Goal: Navigation & Orientation: Understand site structure

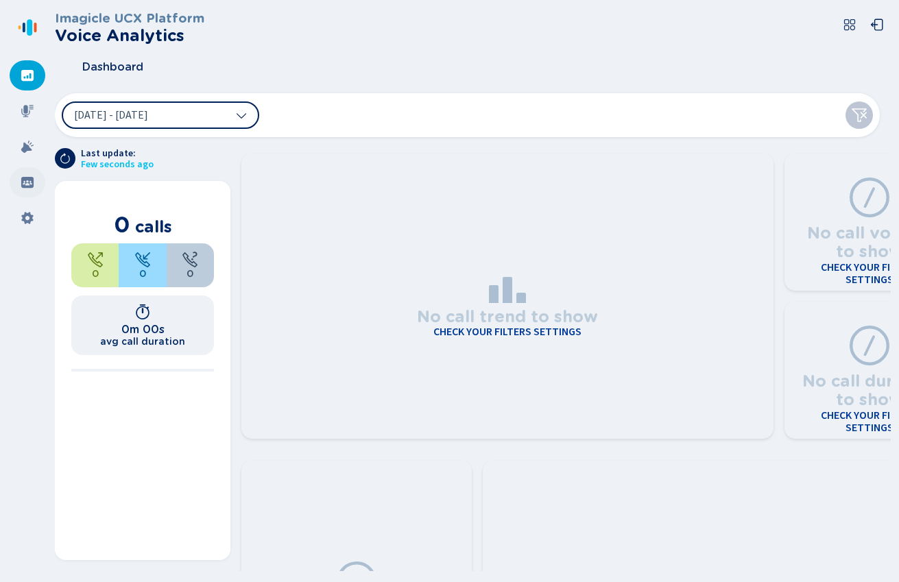
click at [31, 181] on icon at bounding box center [27, 182] width 12 height 11
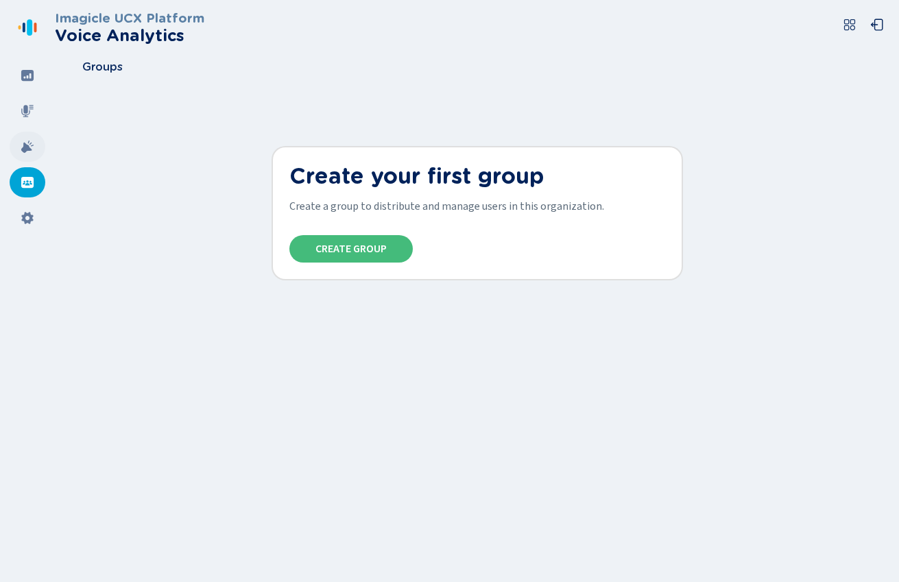
click at [23, 151] on icon at bounding box center [27, 147] width 12 height 12
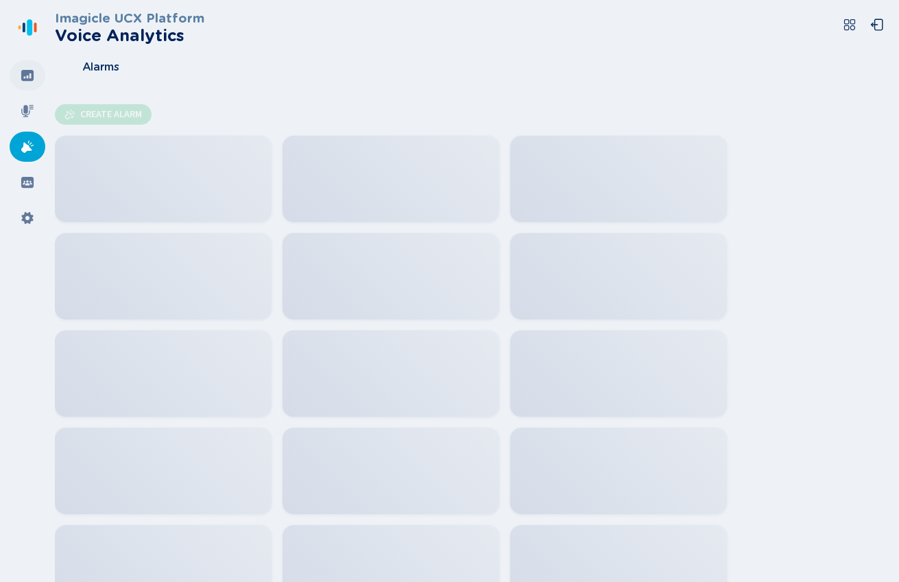
click at [36, 69] on div at bounding box center [28, 75] width 36 height 30
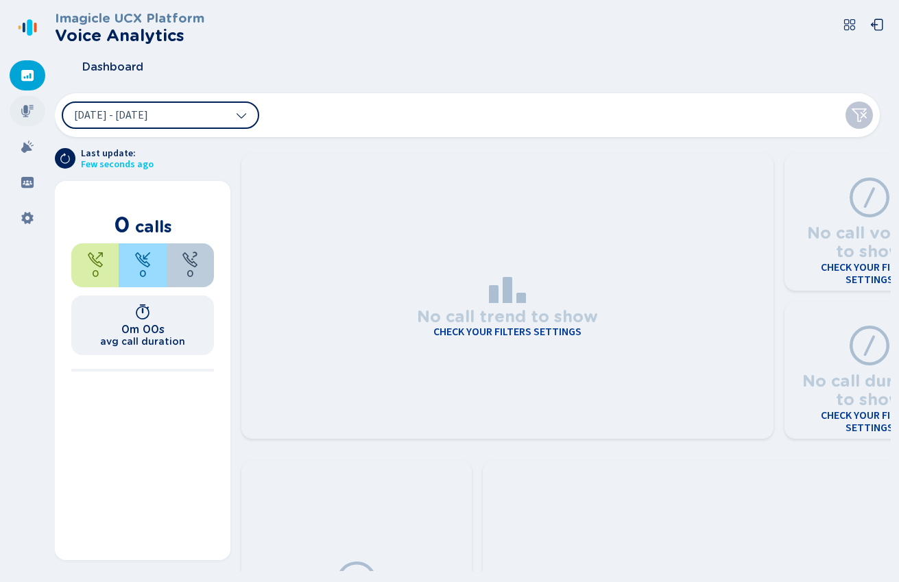
click at [32, 110] on icon at bounding box center [28, 111] width 14 height 14
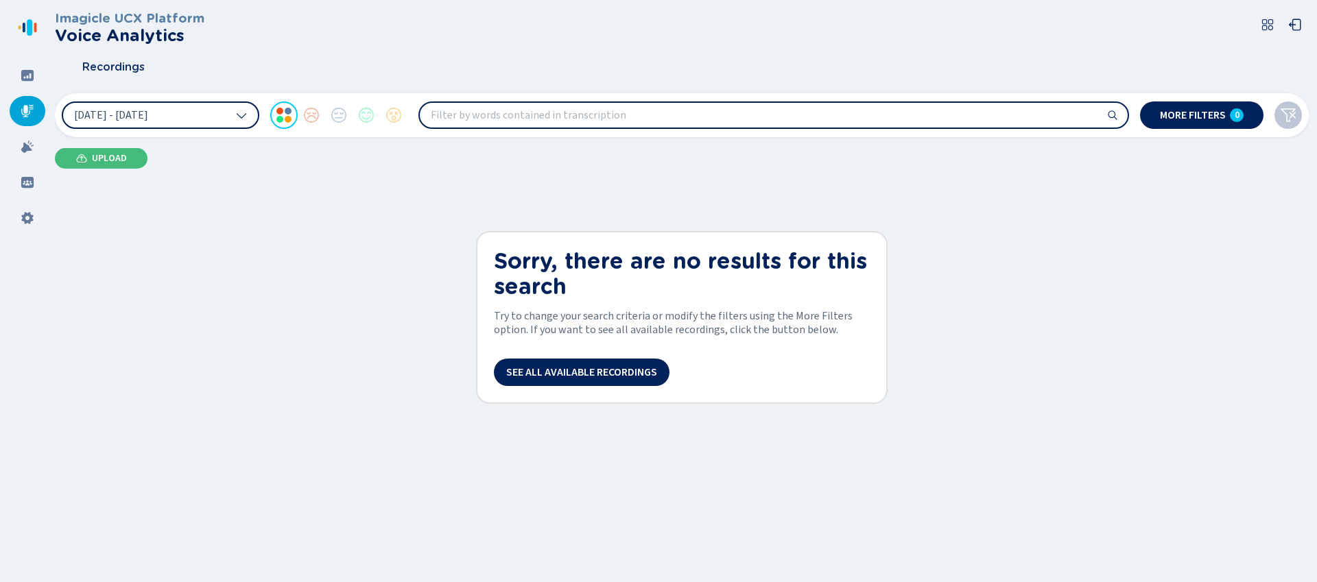
click at [220, 112] on button "[DATE] - [DATE]" at bounding box center [161, 115] width 198 height 27
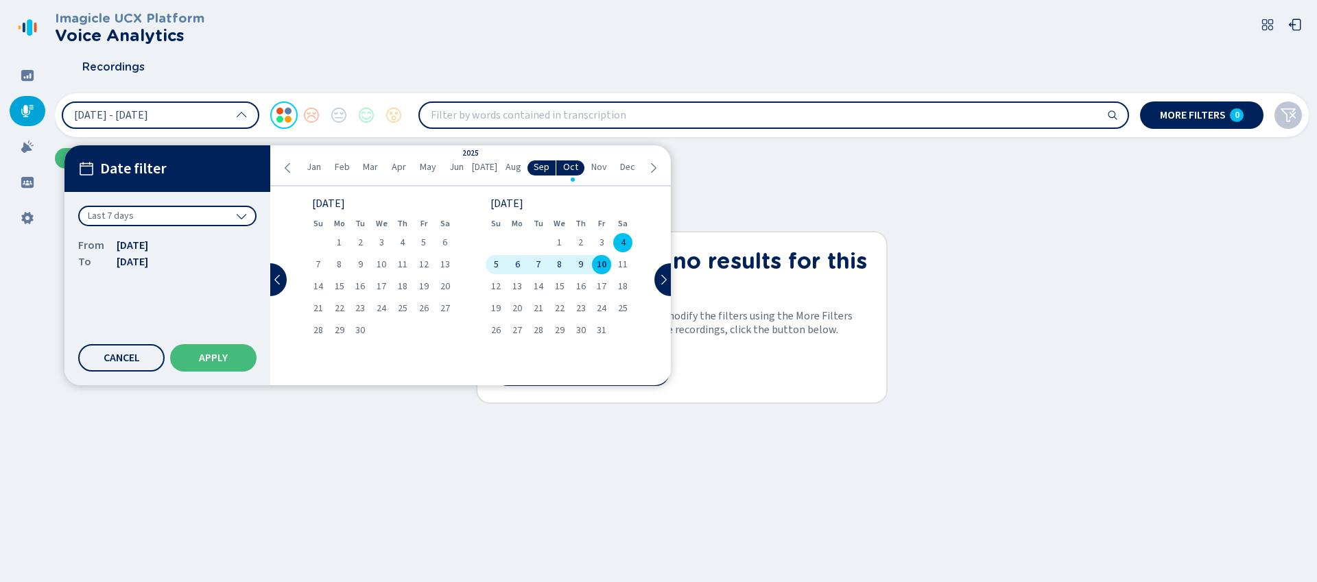
click at [171, 220] on div "Last 7 days" at bounding box center [167, 216] width 178 height 21
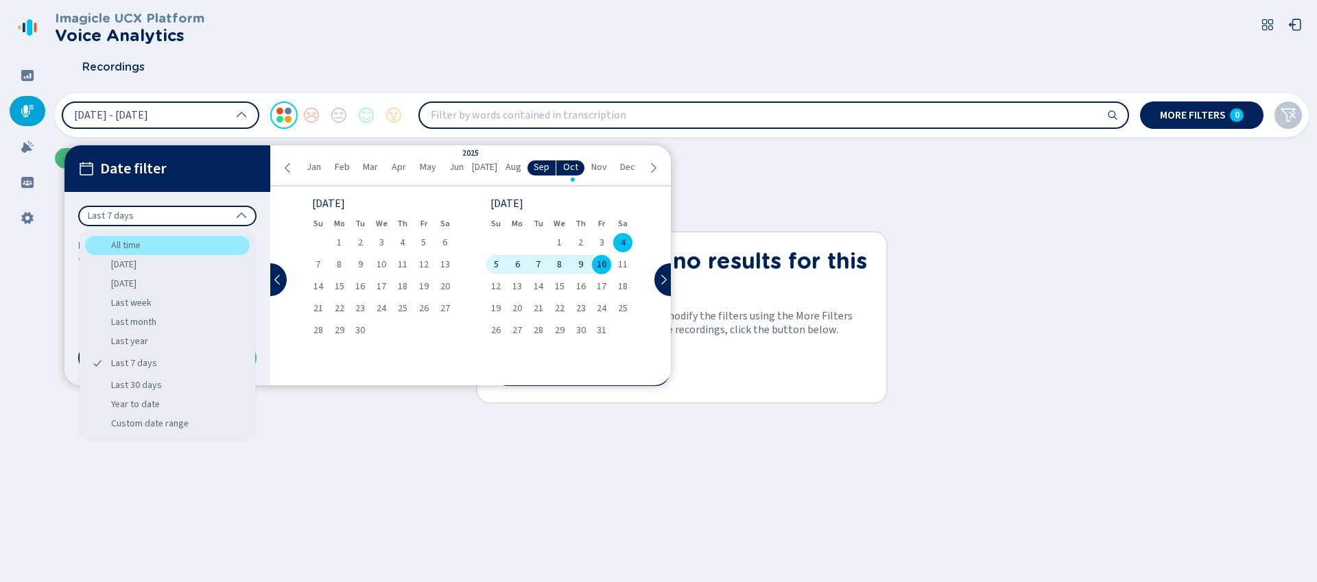
click at [147, 248] on div "All time" at bounding box center [167, 245] width 165 height 19
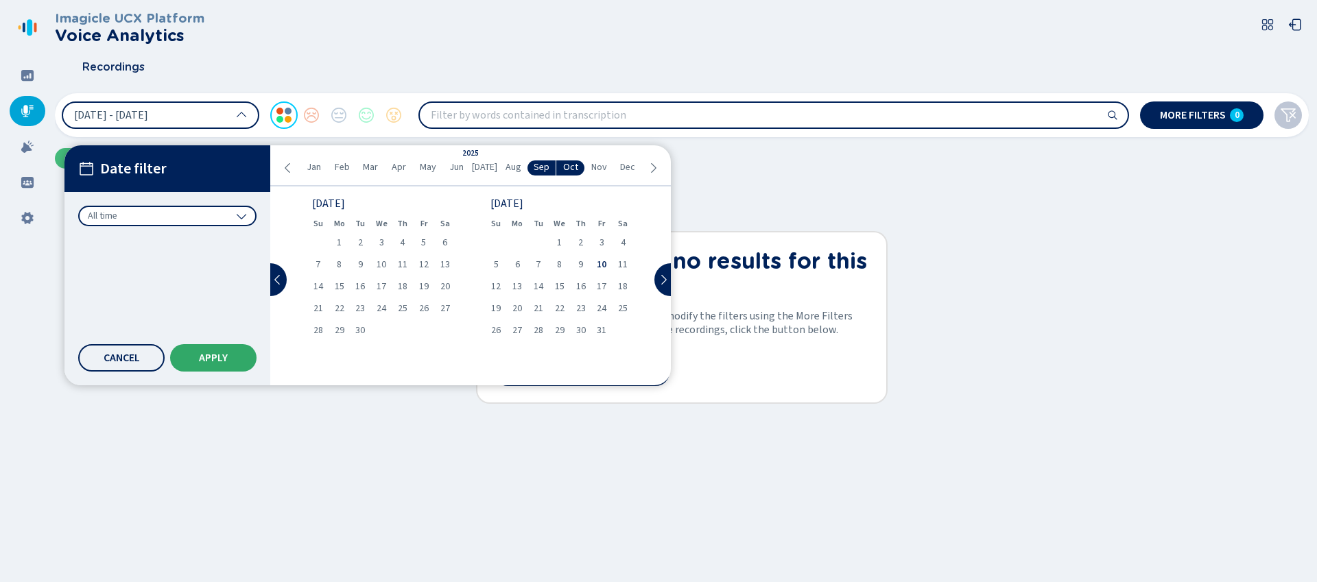
click at [185, 349] on button "Apply" at bounding box center [213, 357] width 86 height 27
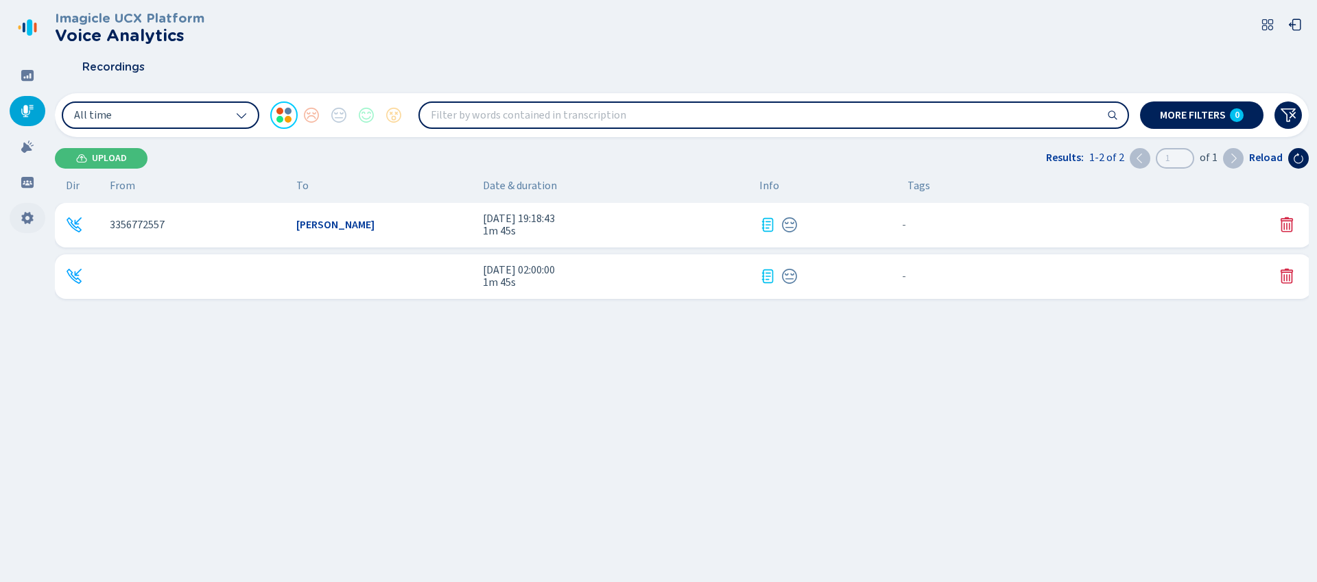
click at [21, 213] on icon at bounding box center [28, 218] width 14 height 14
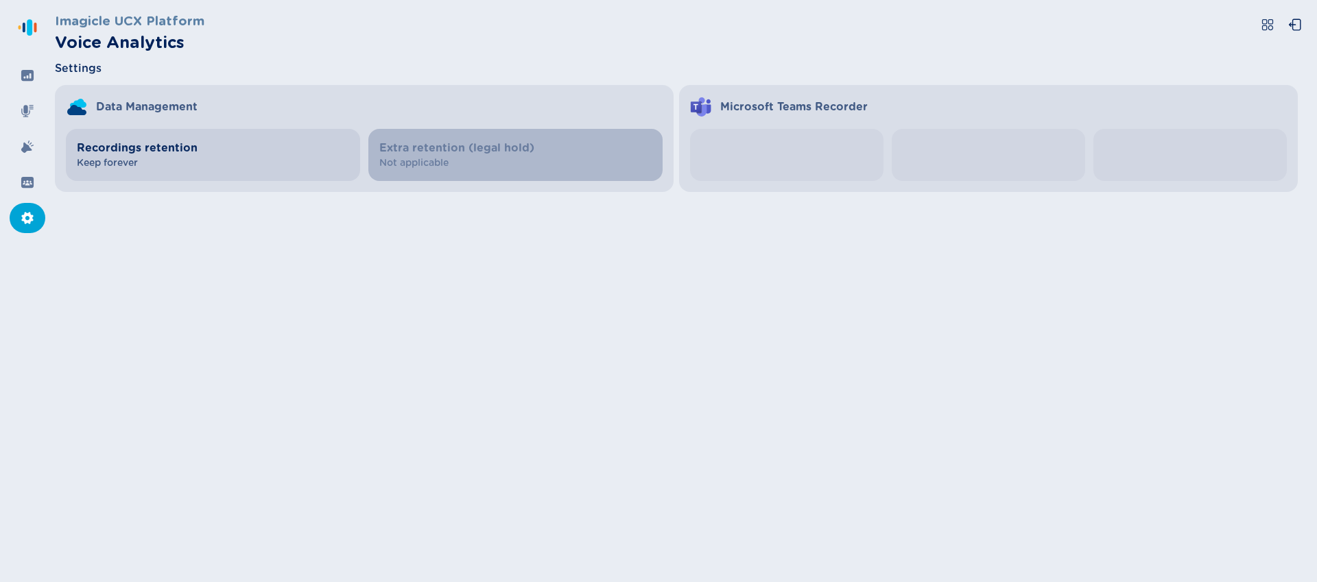
click at [186, 156] on span "Keep forever" at bounding box center [213, 163] width 272 height 14
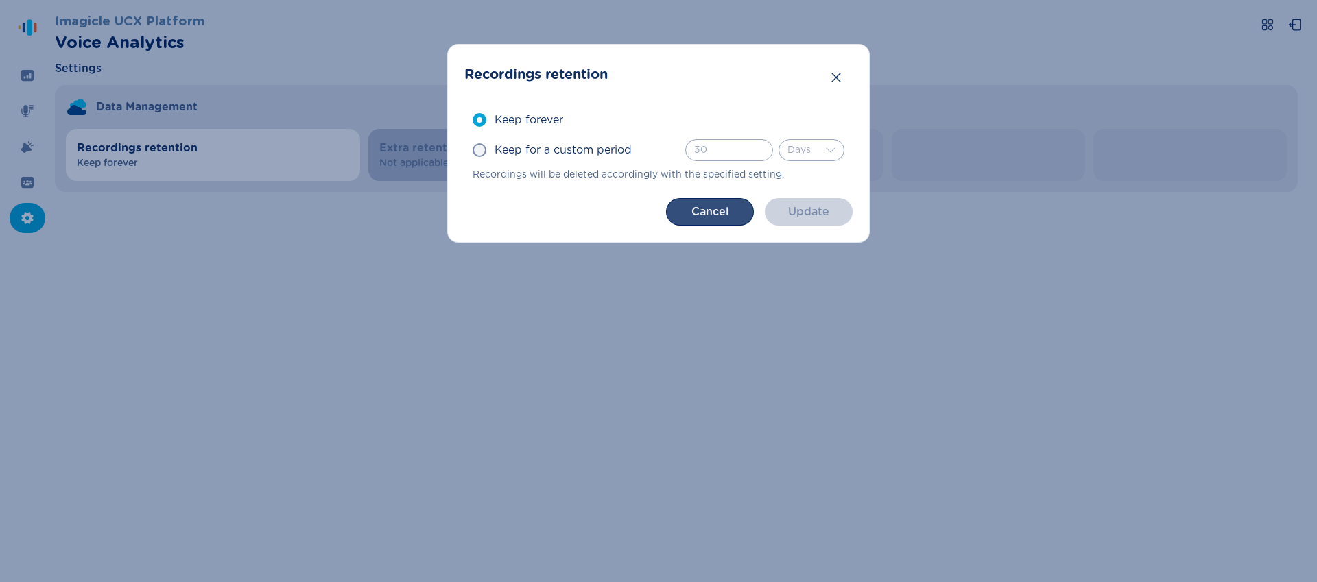
click at [706, 212] on button "Cancel" at bounding box center [710, 211] width 88 height 27
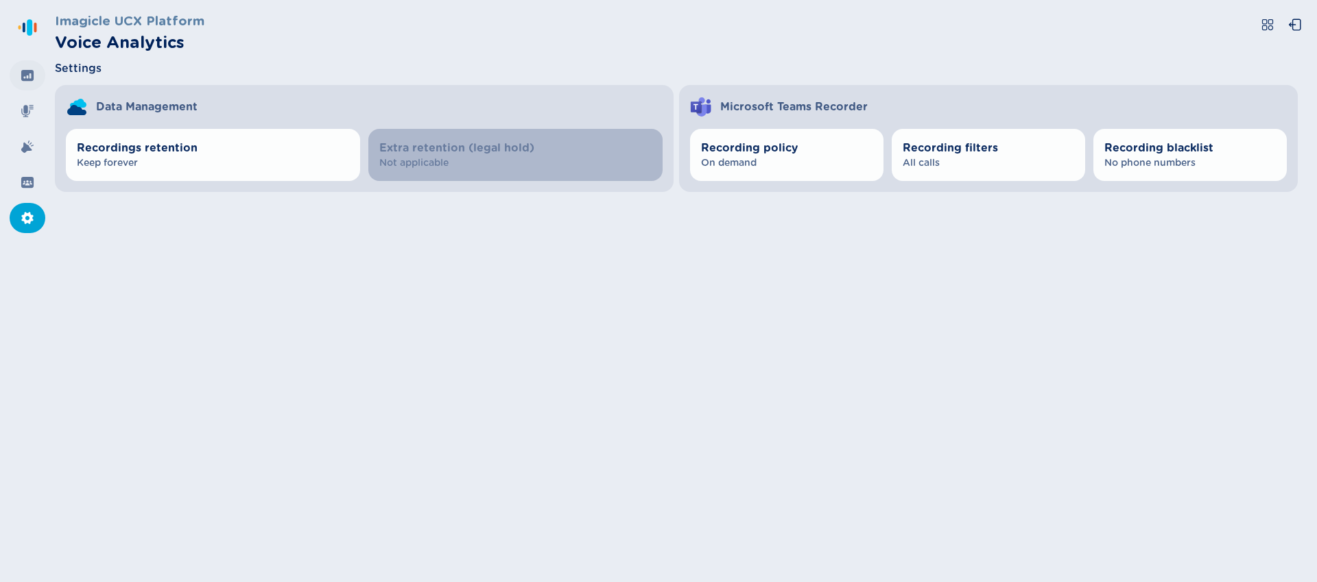
click at [33, 69] on icon at bounding box center [28, 76] width 14 height 14
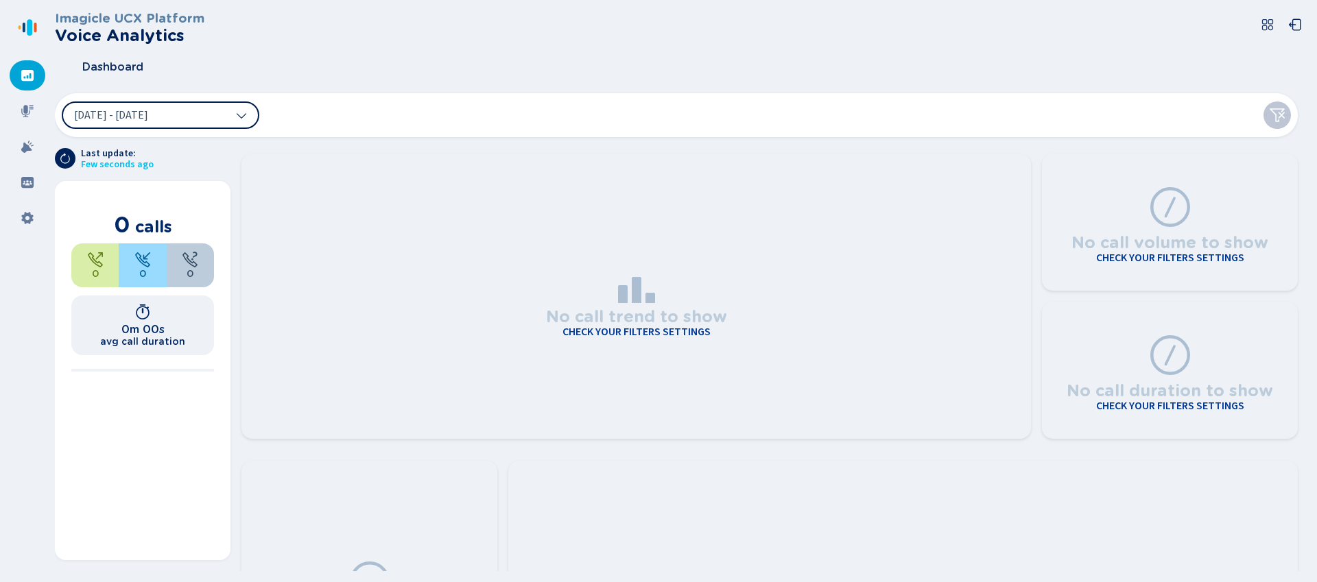
click at [98, 121] on button "[DATE] - [DATE]" at bounding box center [161, 115] width 198 height 27
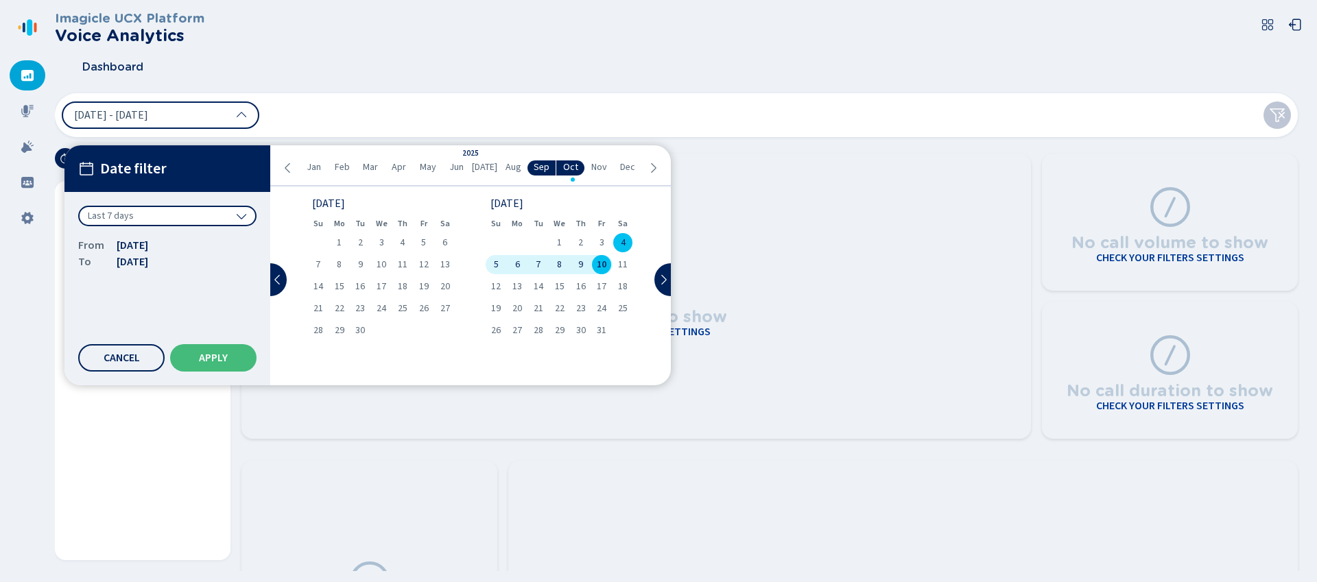
click at [163, 208] on div "Date filter Last 7 days From [DATE] To [DATE] Cancel Apply" at bounding box center [167, 265] width 206 height 240
click at [163, 208] on div "Last 7 days" at bounding box center [167, 216] width 178 height 21
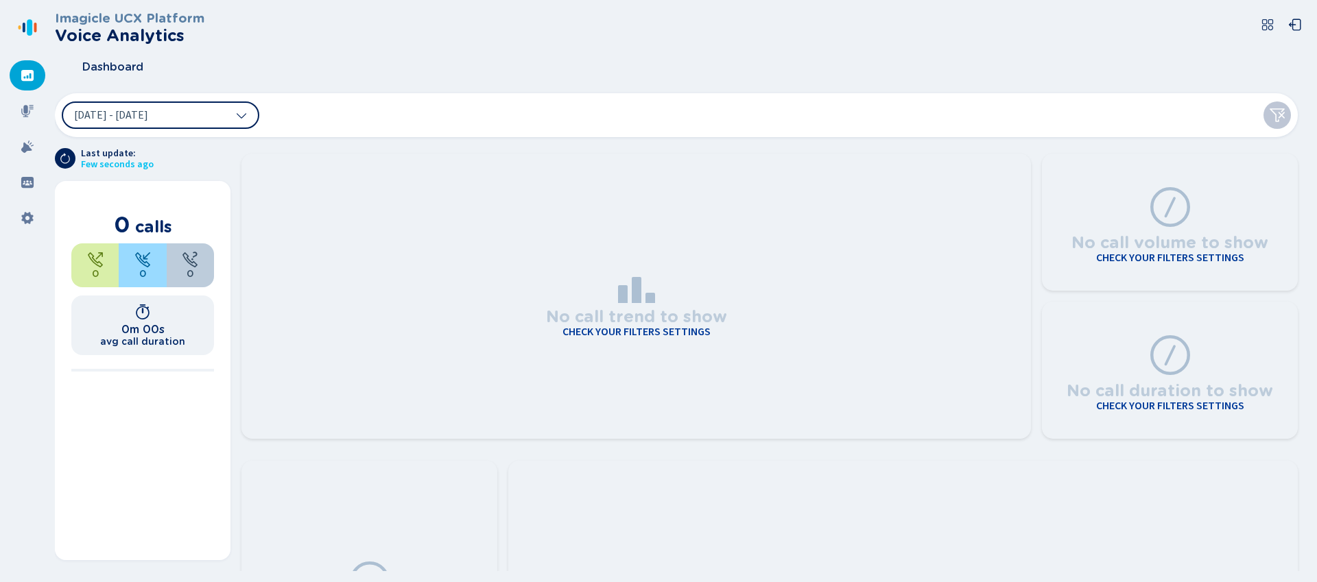
click at [457, 53] on div "Dashboard" at bounding box center [682, 67] width 1254 height 34
